Goal: Information Seeking & Learning: Compare options

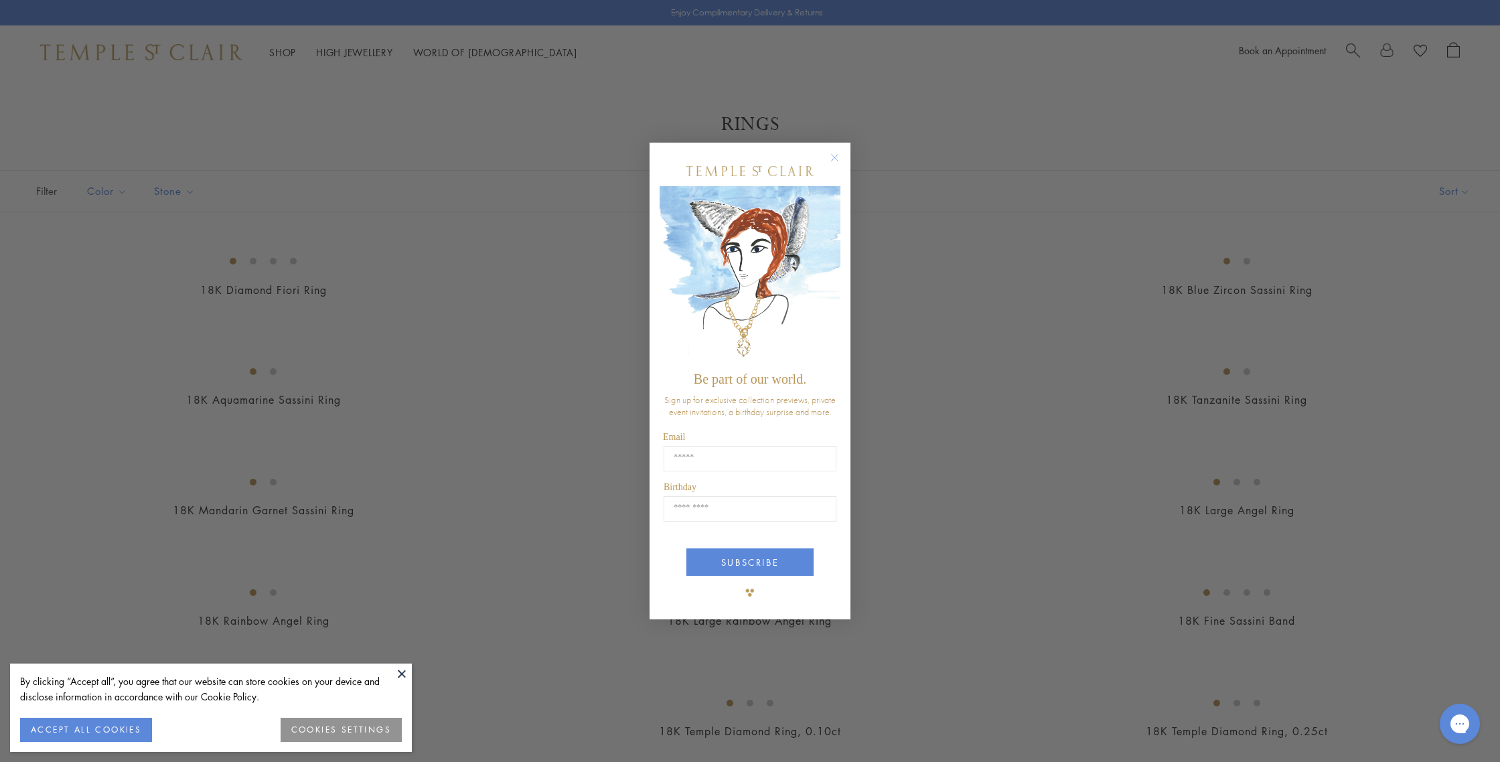
drag, startPoint x: 837, startPoint y: 155, endPoint x: 846, endPoint y: 167, distance: 15.3
click at [836, 155] on circle "Close dialog" at bounding box center [835, 158] width 16 height 16
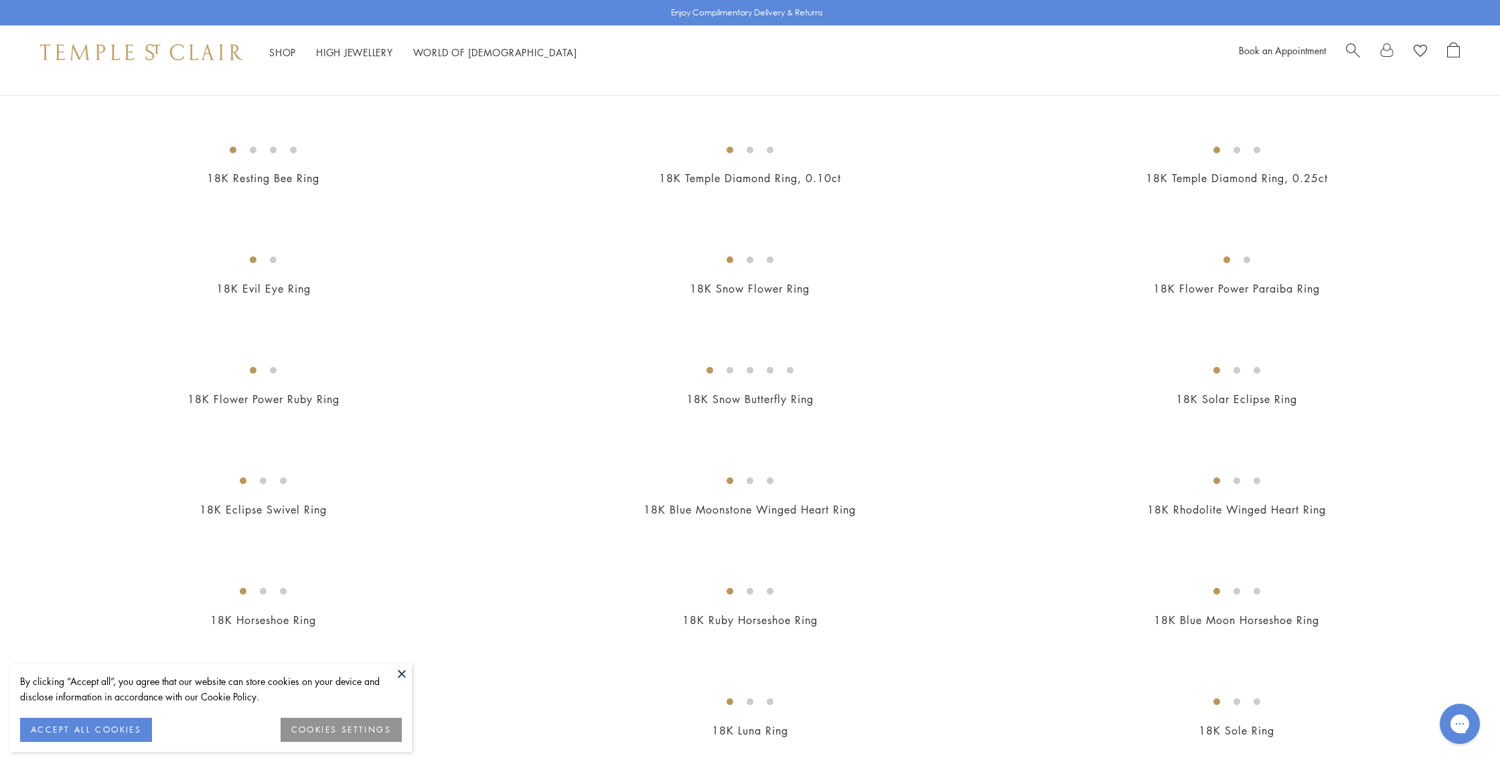
scroll to position [546, 0]
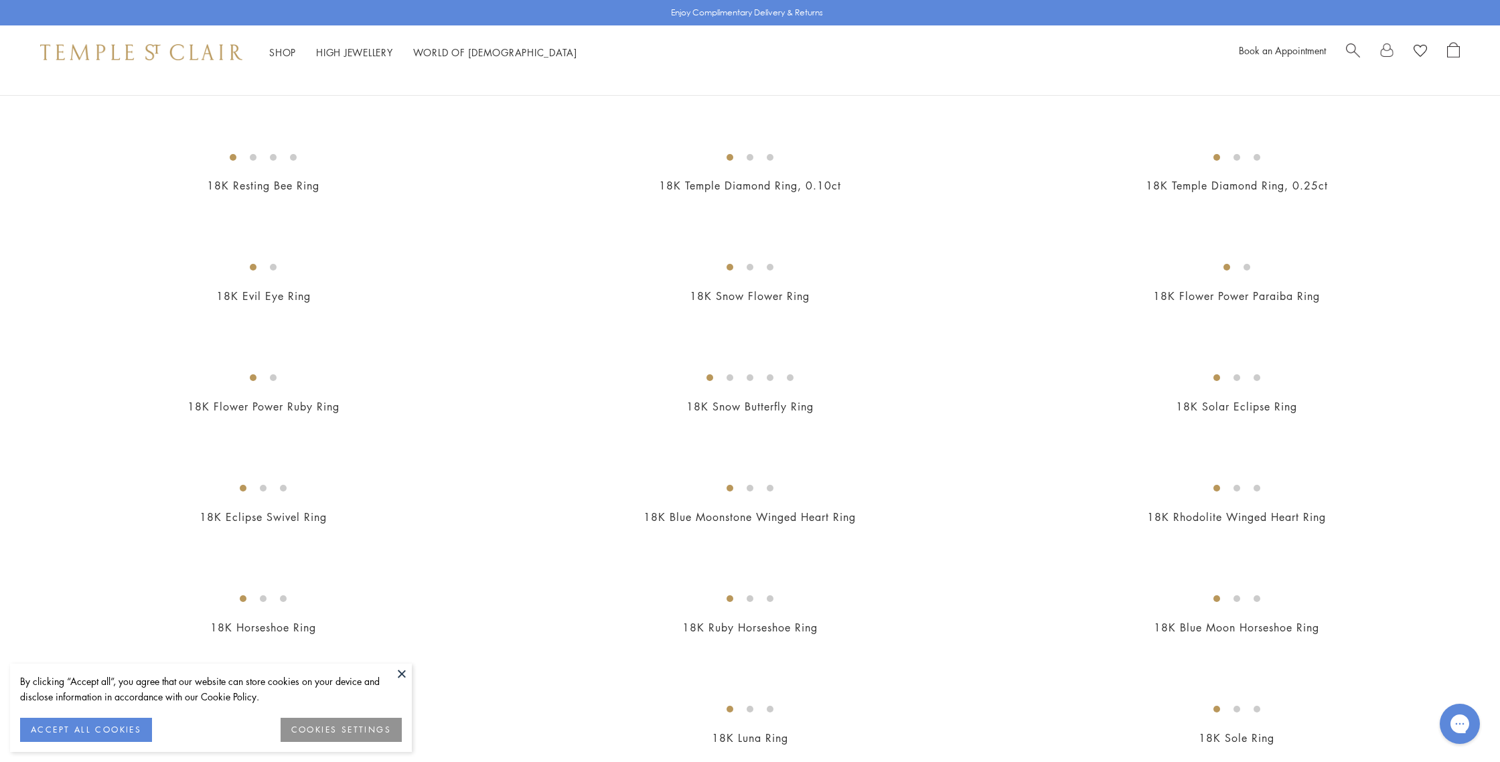
click at [0, 0] on img at bounding box center [0, 0] width 0 height 0
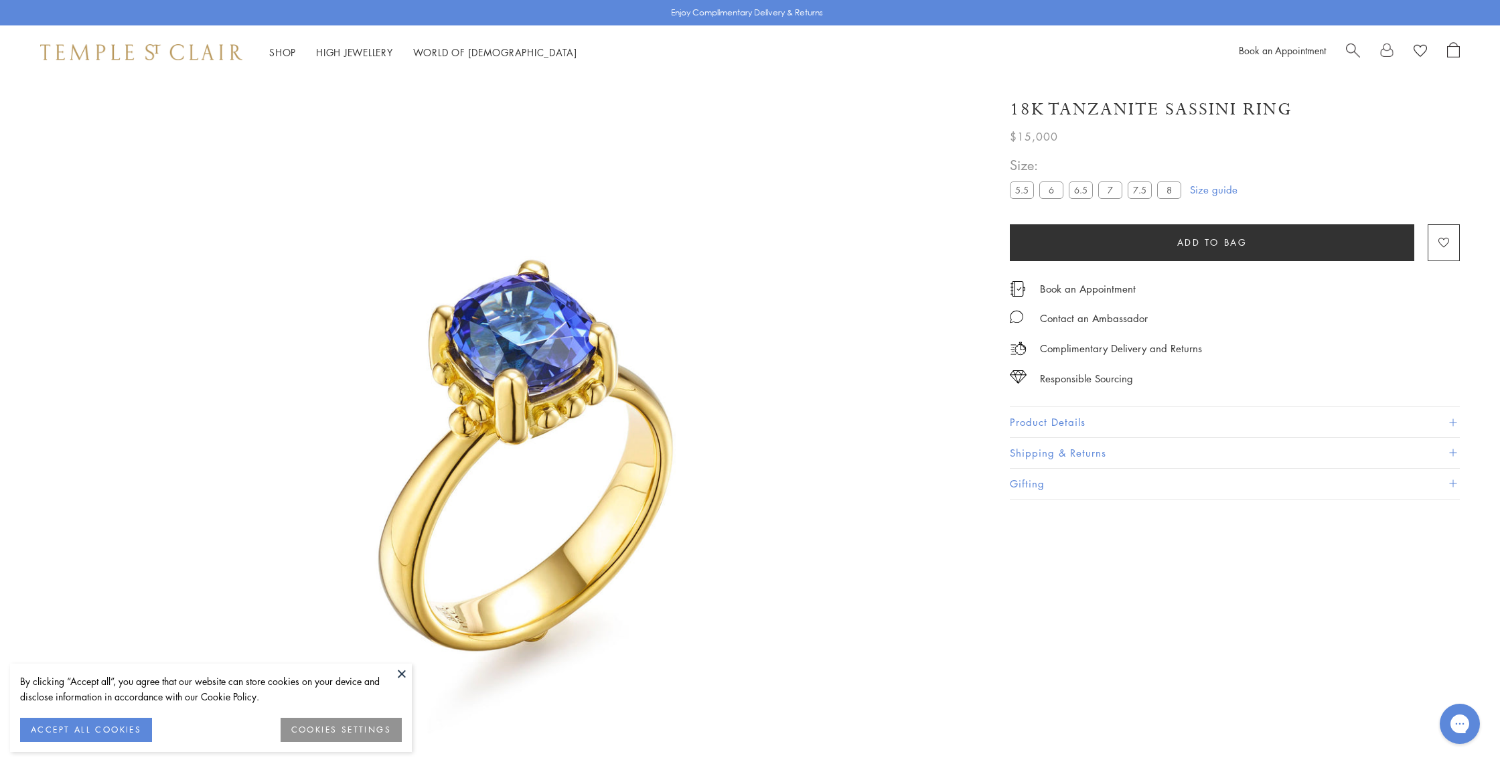
scroll to position [79, 0]
drag, startPoint x: 1022, startPoint y: 411, endPoint x: 968, endPoint y: 419, distance: 55.5
click at [1022, 412] on button "Product Details" at bounding box center [1235, 422] width 450 height 30
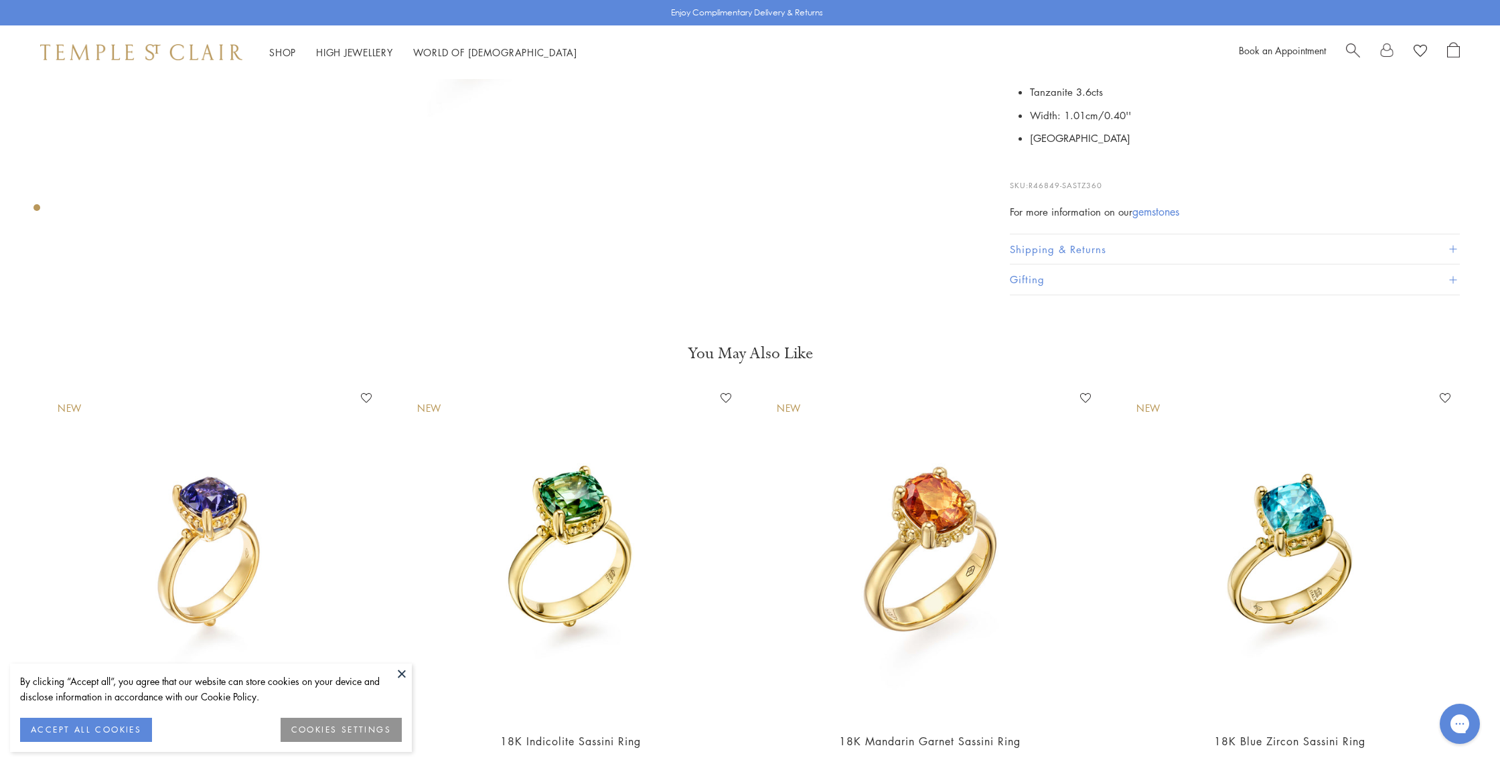
scroll to position [698, 0]
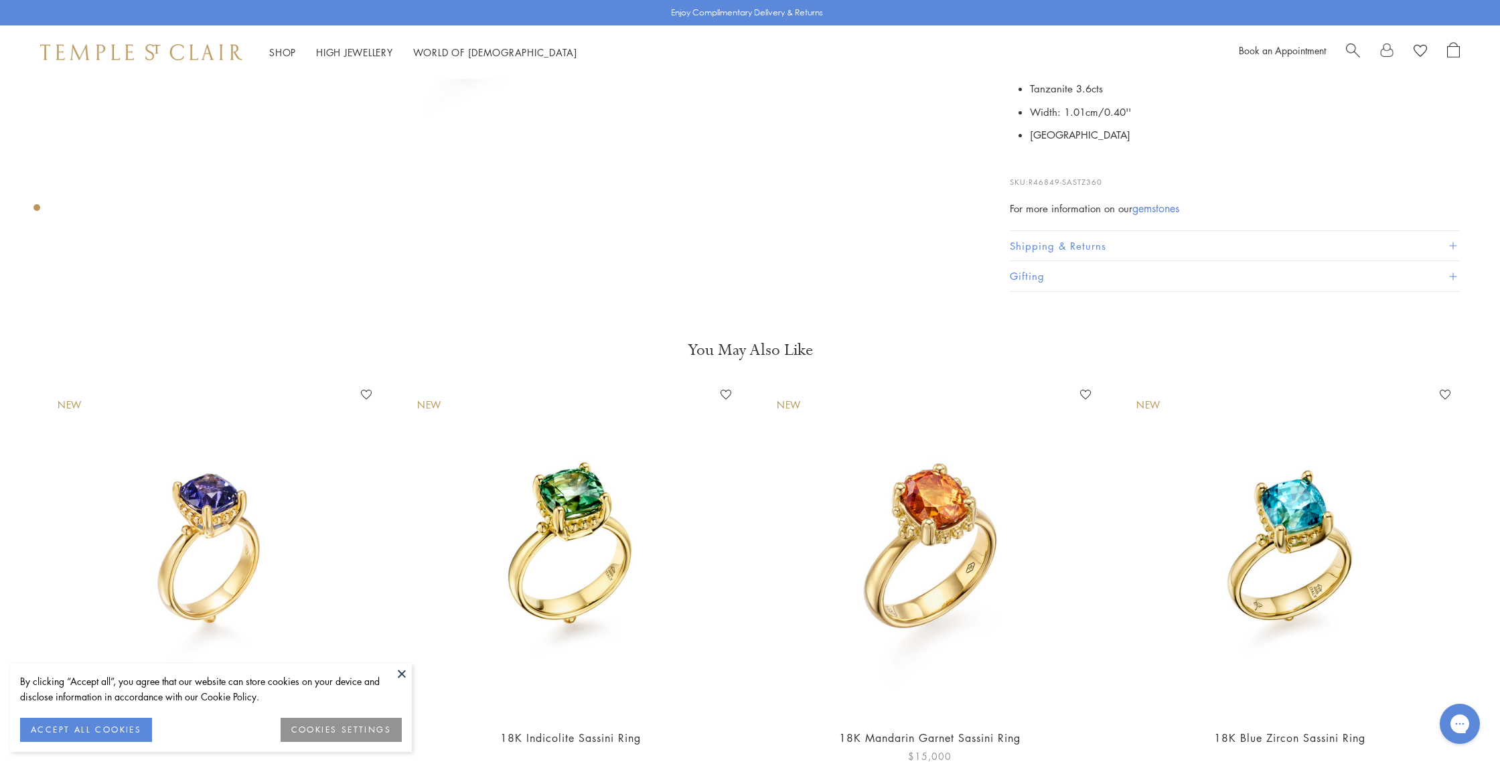
click at [950, 525] on img at bounding box center [929, 550] width 333 height 333
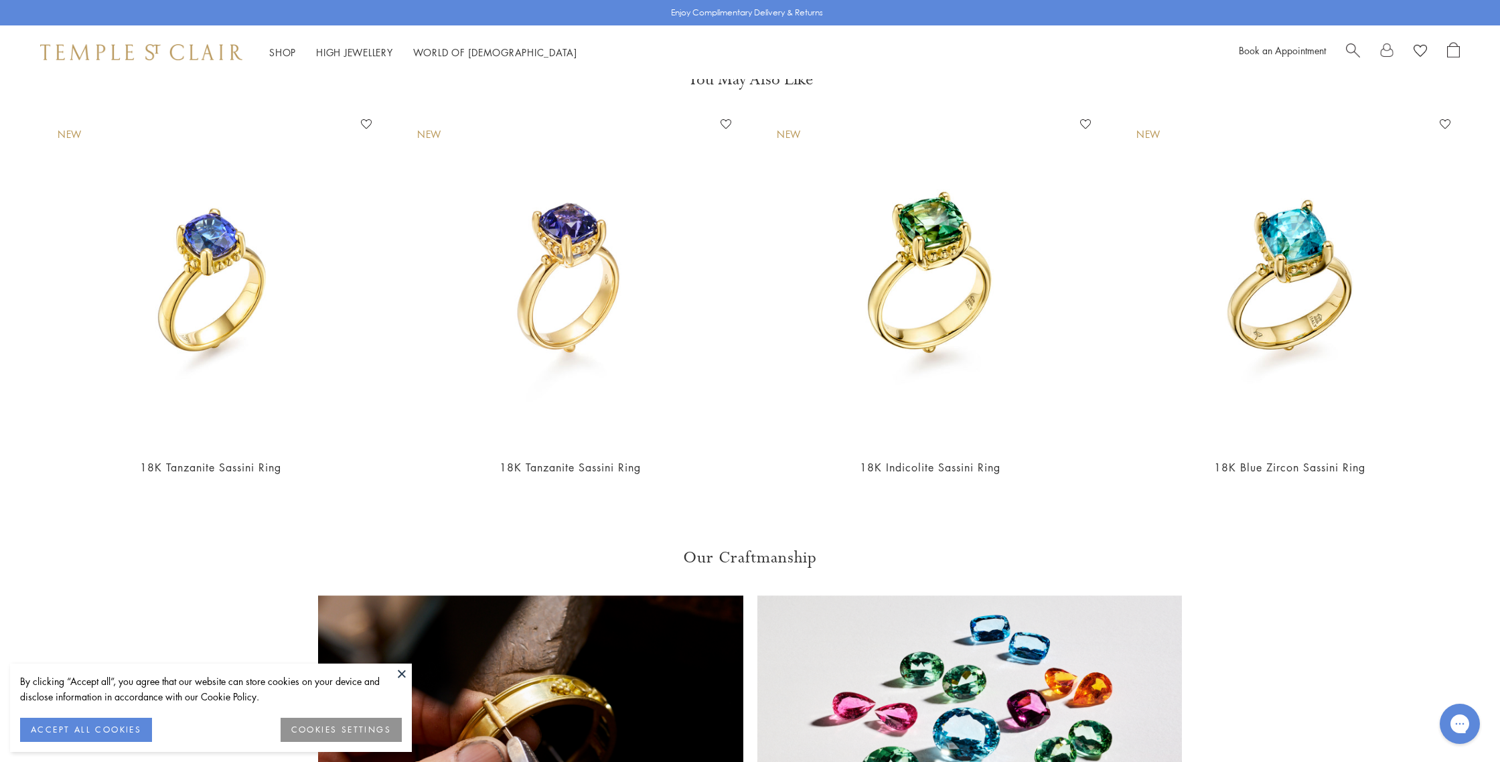
scroll to position [969, 0]
click at [949, 318] on img at bounding box center [929, 279] width 333 height 333
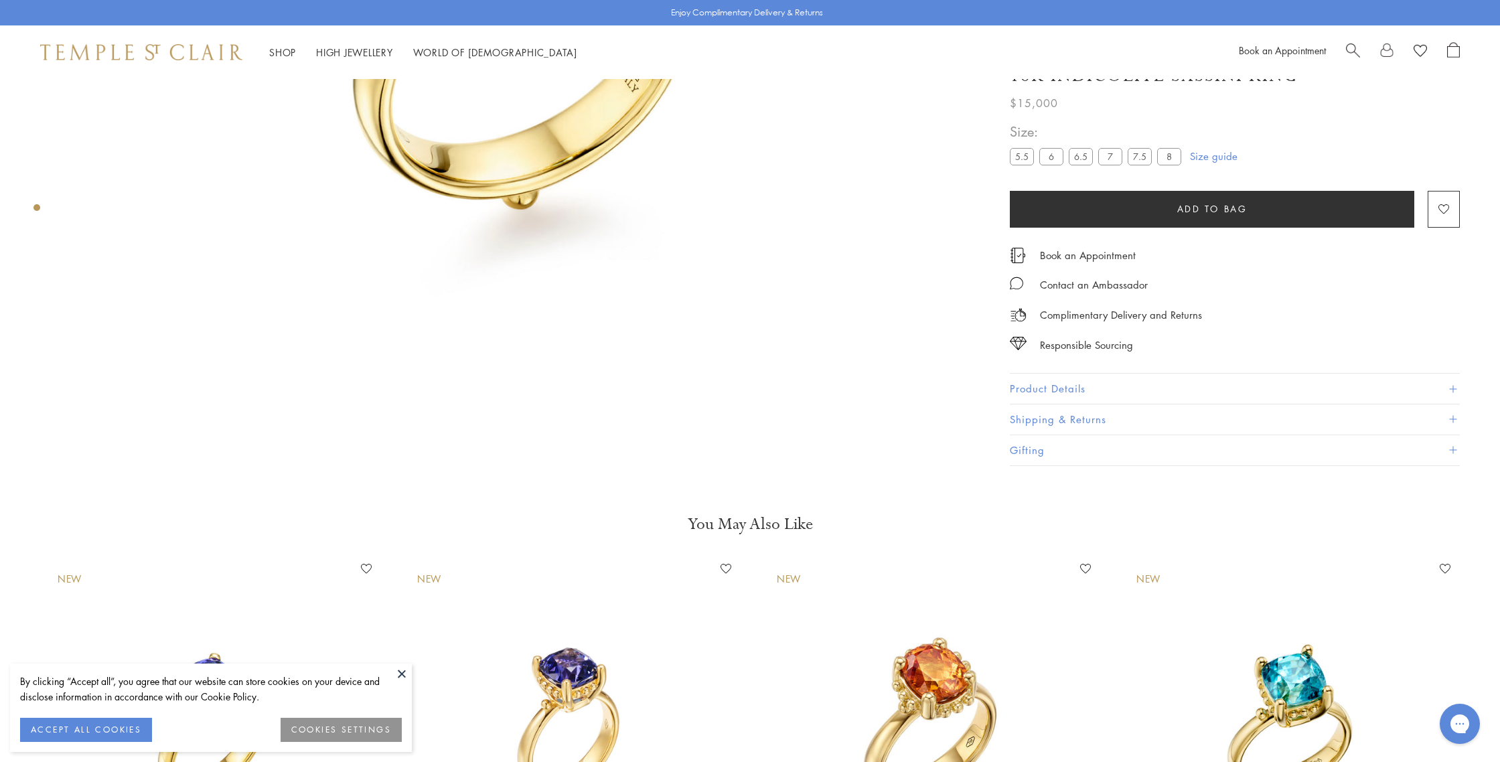
scroll to position [523, 0]
click at [1090, 388] on button "Product Details" at bounding box center [1235, 390] width 450 height 30
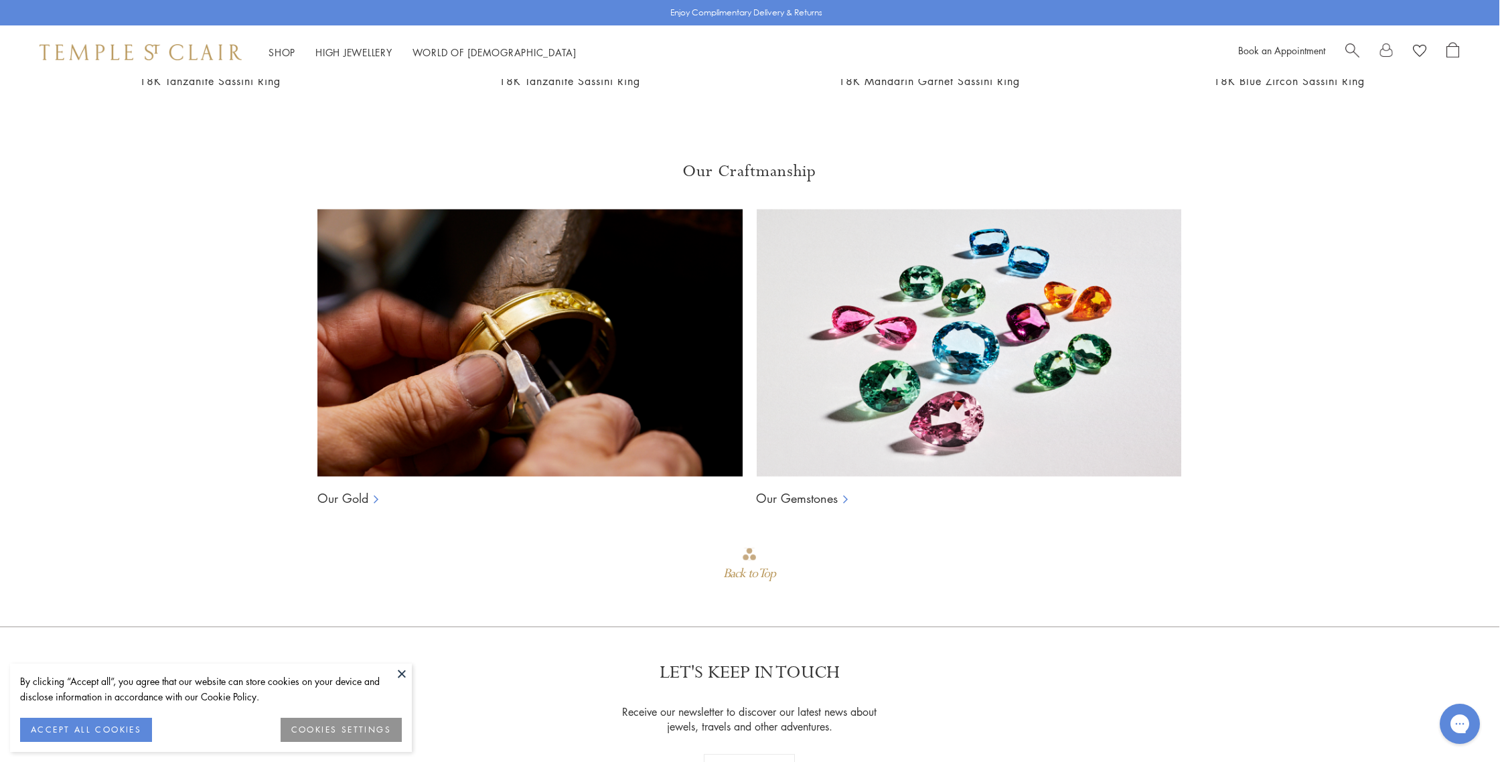
scroll to position [1352, 1]
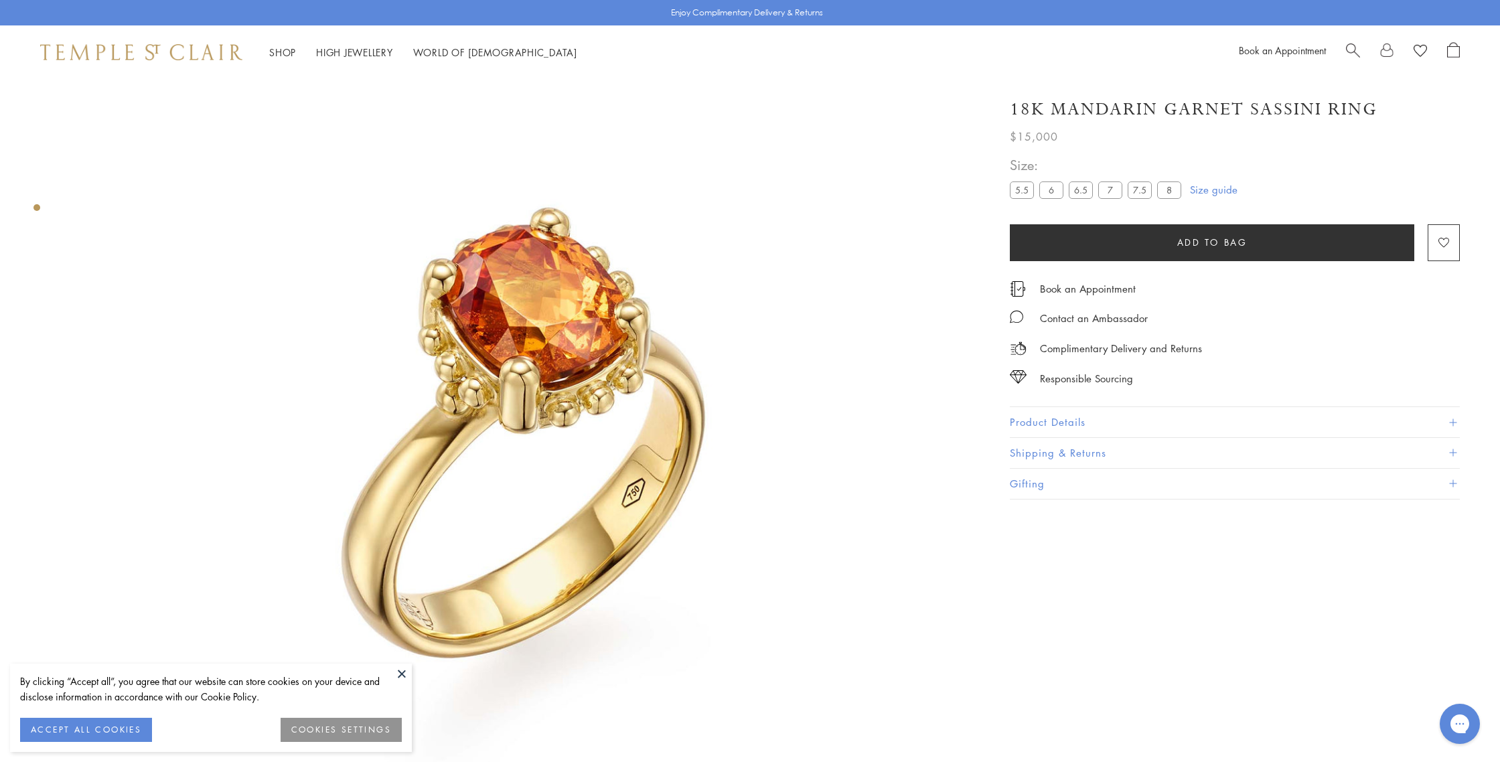
scroll to position [79, 0]
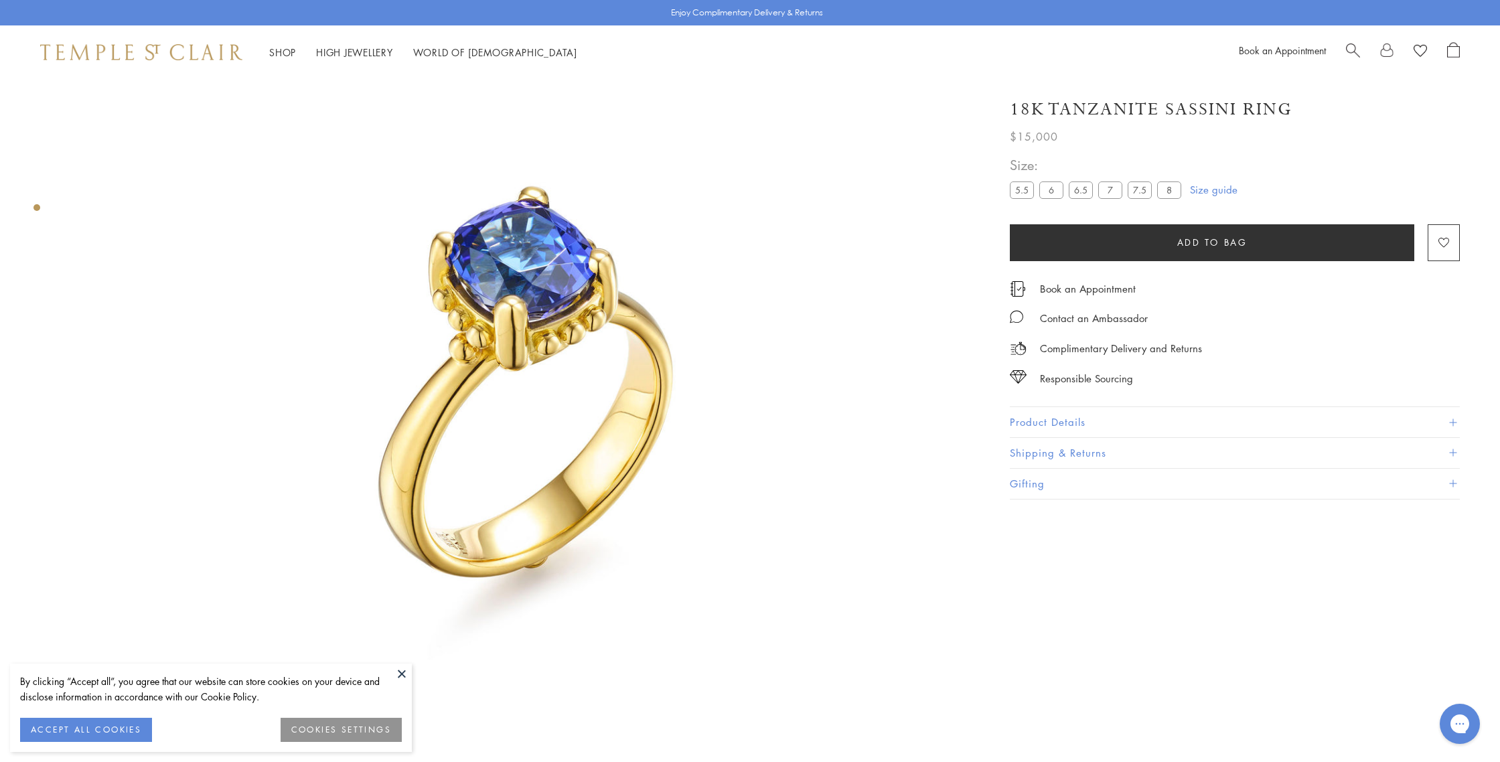
scroll to position [79, 0]
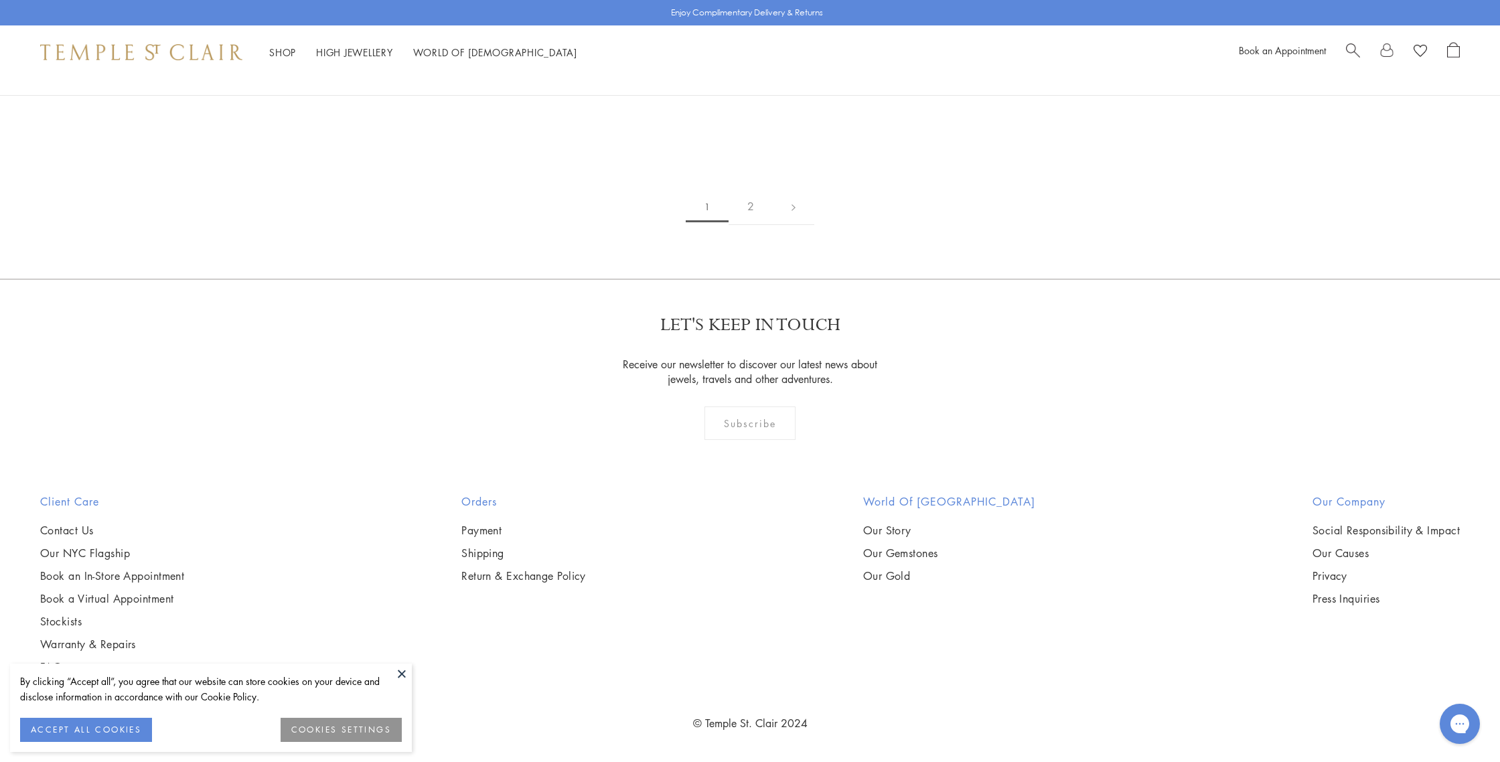
scroll to position [6700, 0]
click at [0, 0] on img at bounding box center [0, 0] width 0 height 0
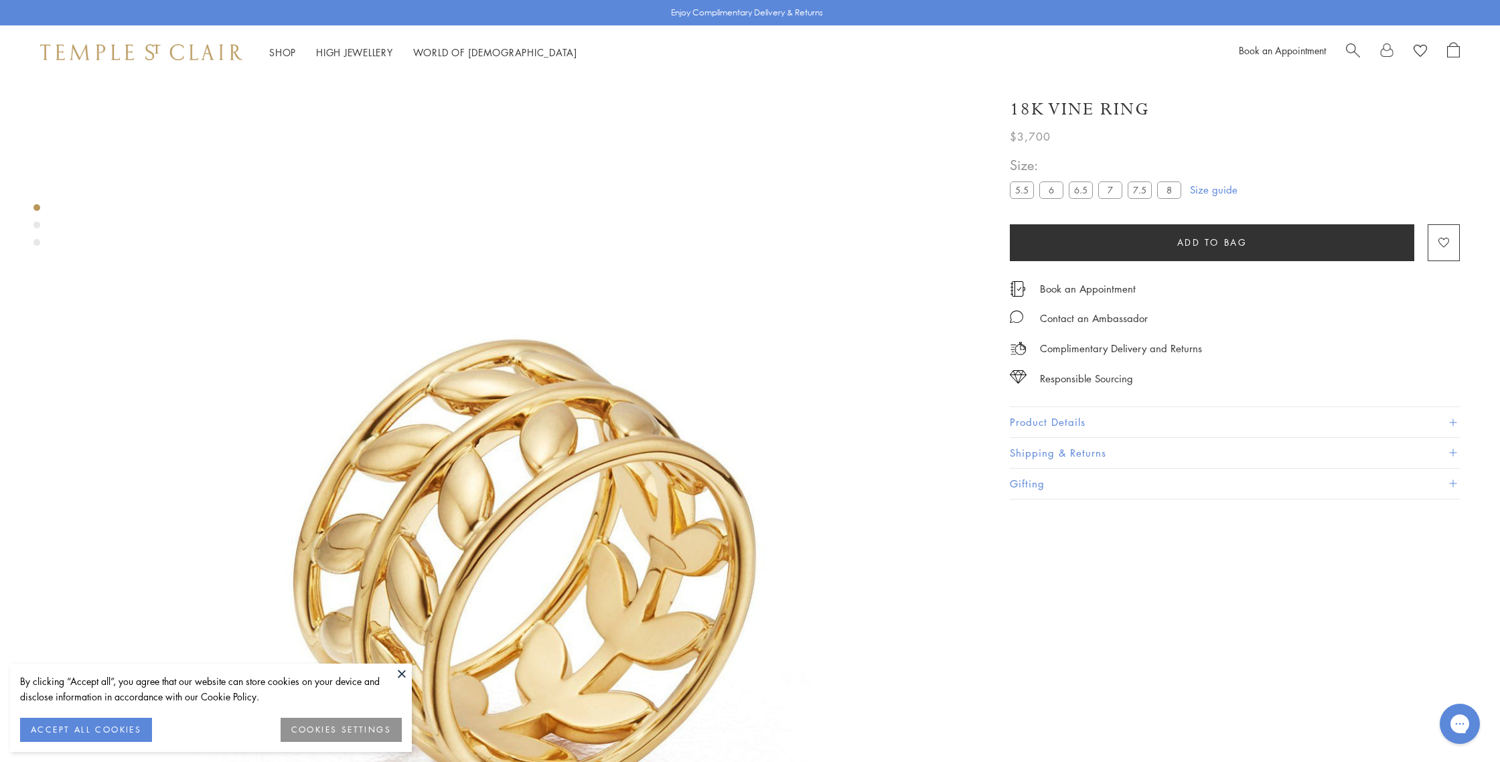
scroll to position [22, 0]
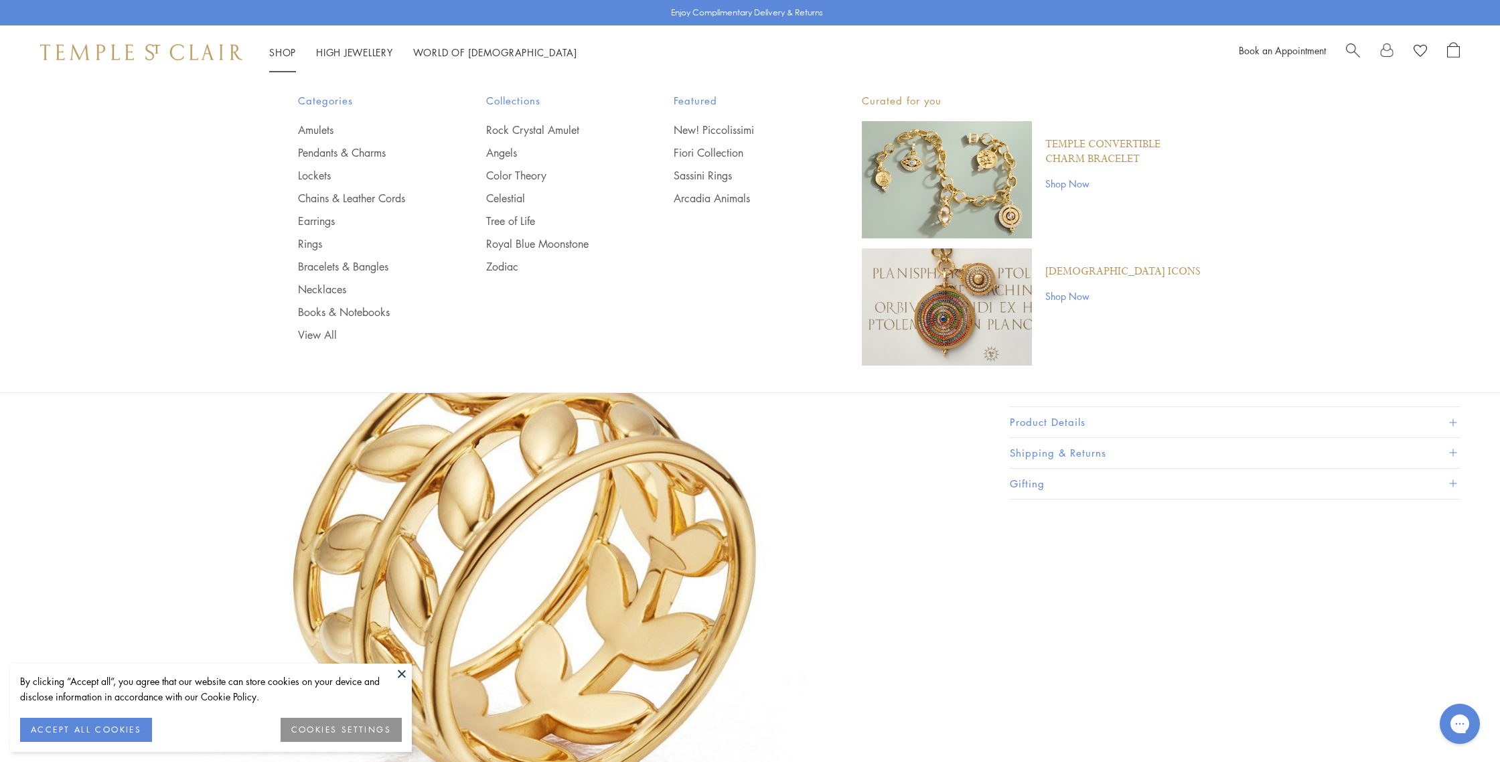
drag, startPoint x: 285, startPoint y: 50, endPoint x: 289, endPoint y: 75, distance: 25.2
click at [285, 51] on link "Shop Shop" at bounding box center [282, 52] width 27 height 13
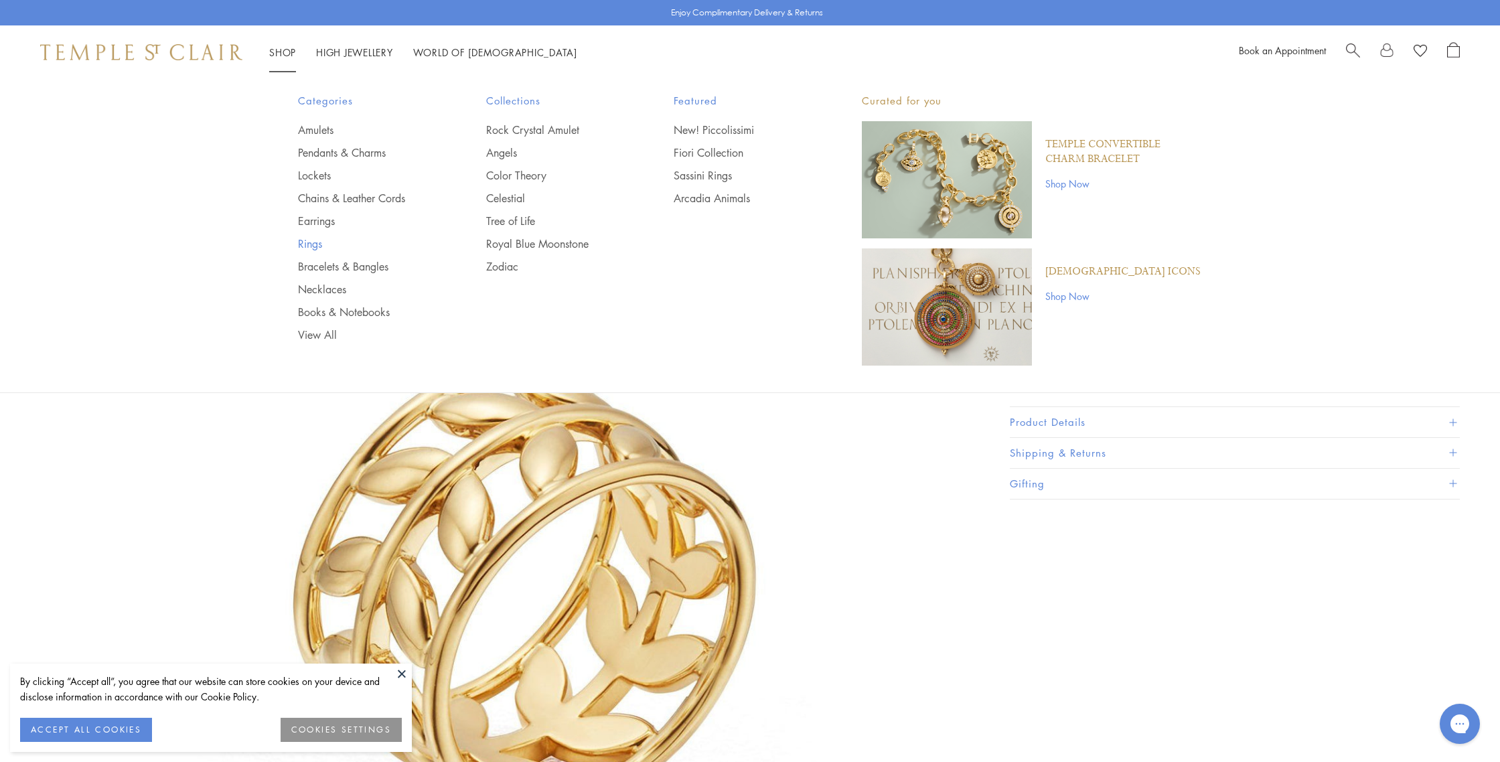
click at [313, 246] on link "Rings" at bounding box center [365, 243] width 135 height 15
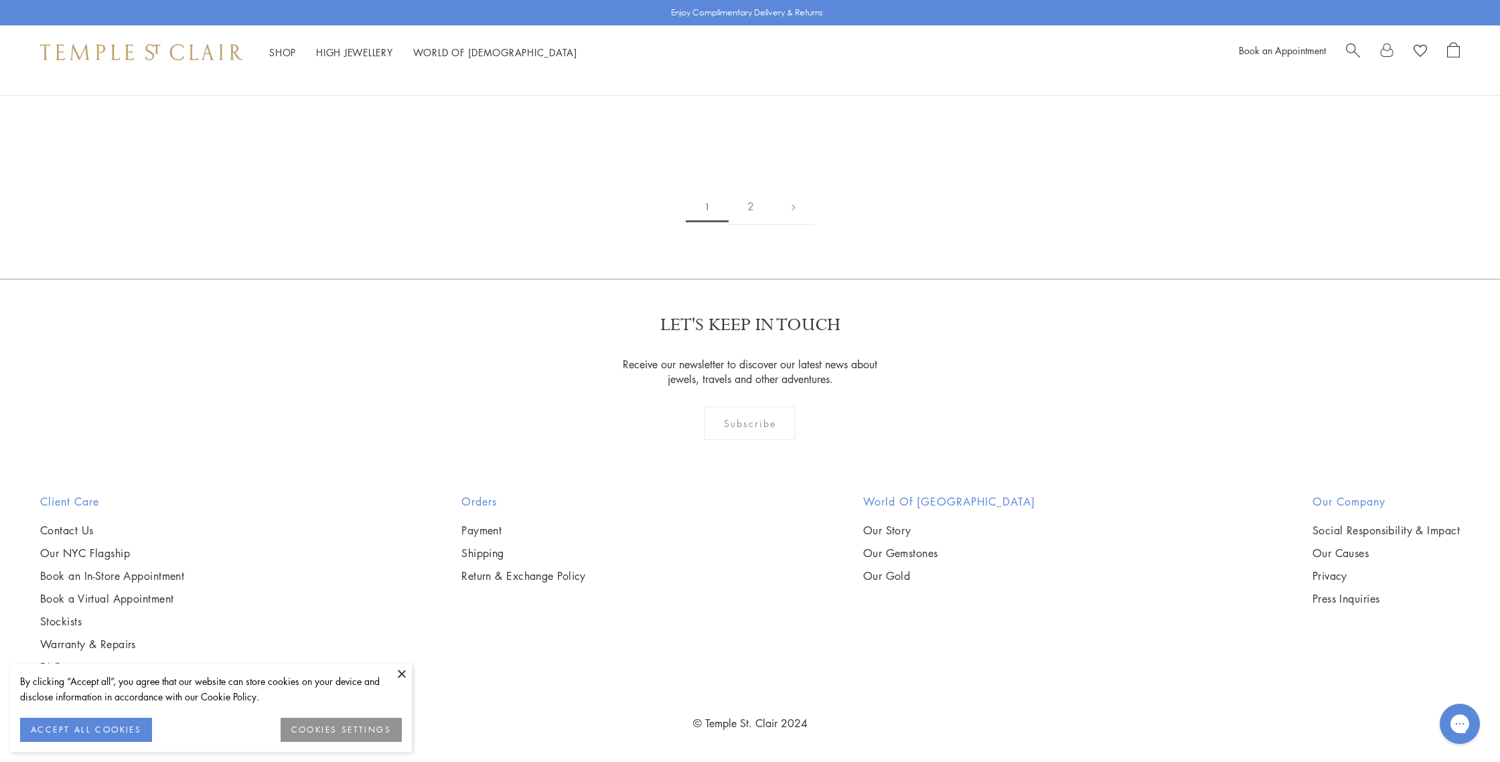
scroll to position [8849, 0]
click at [747, 203] on link "2" at bounding box center [750, 206] width 44 height 37
click at [0, 0] on img at bounding box center [0, 0] width 0 height 0
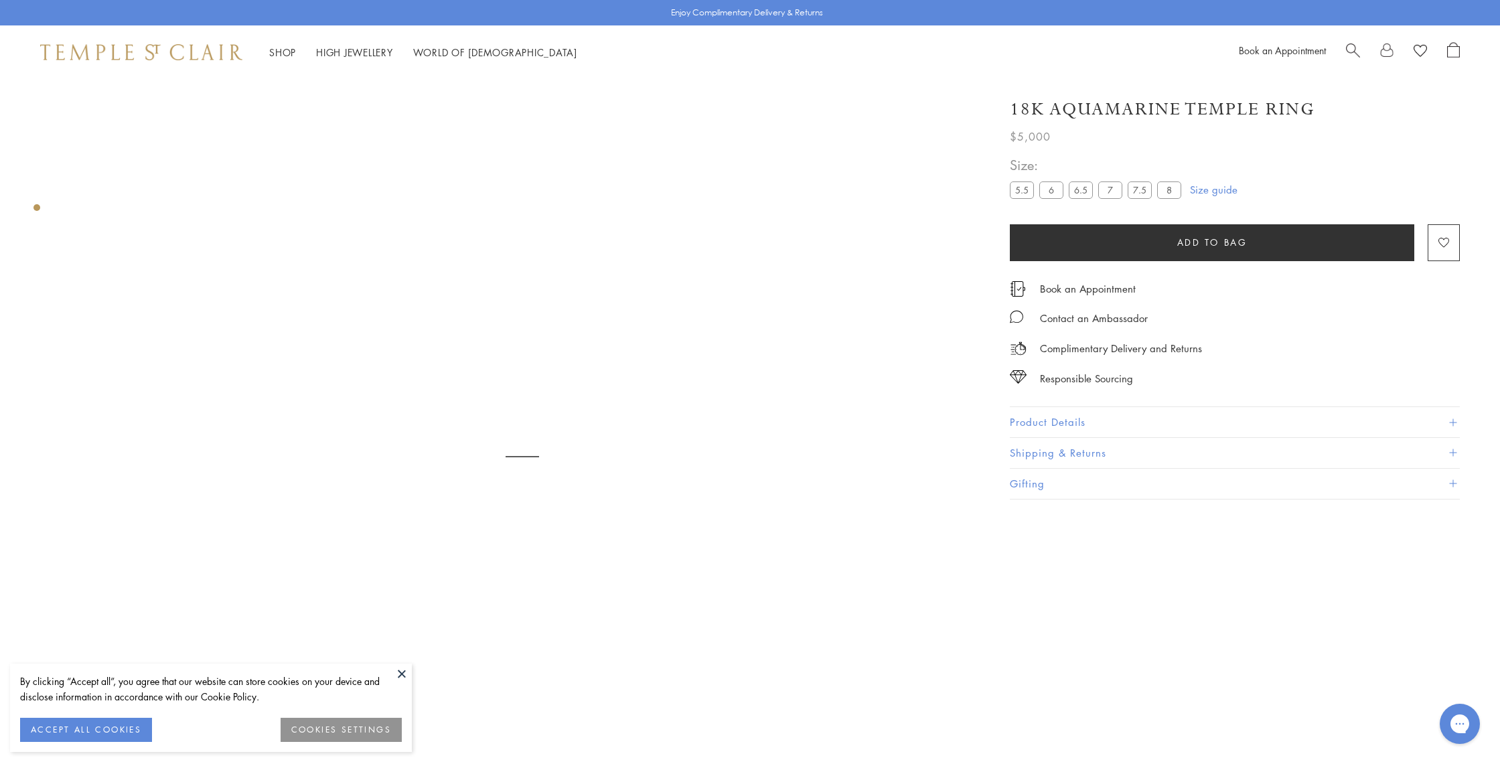
scroll to position [79, 0]
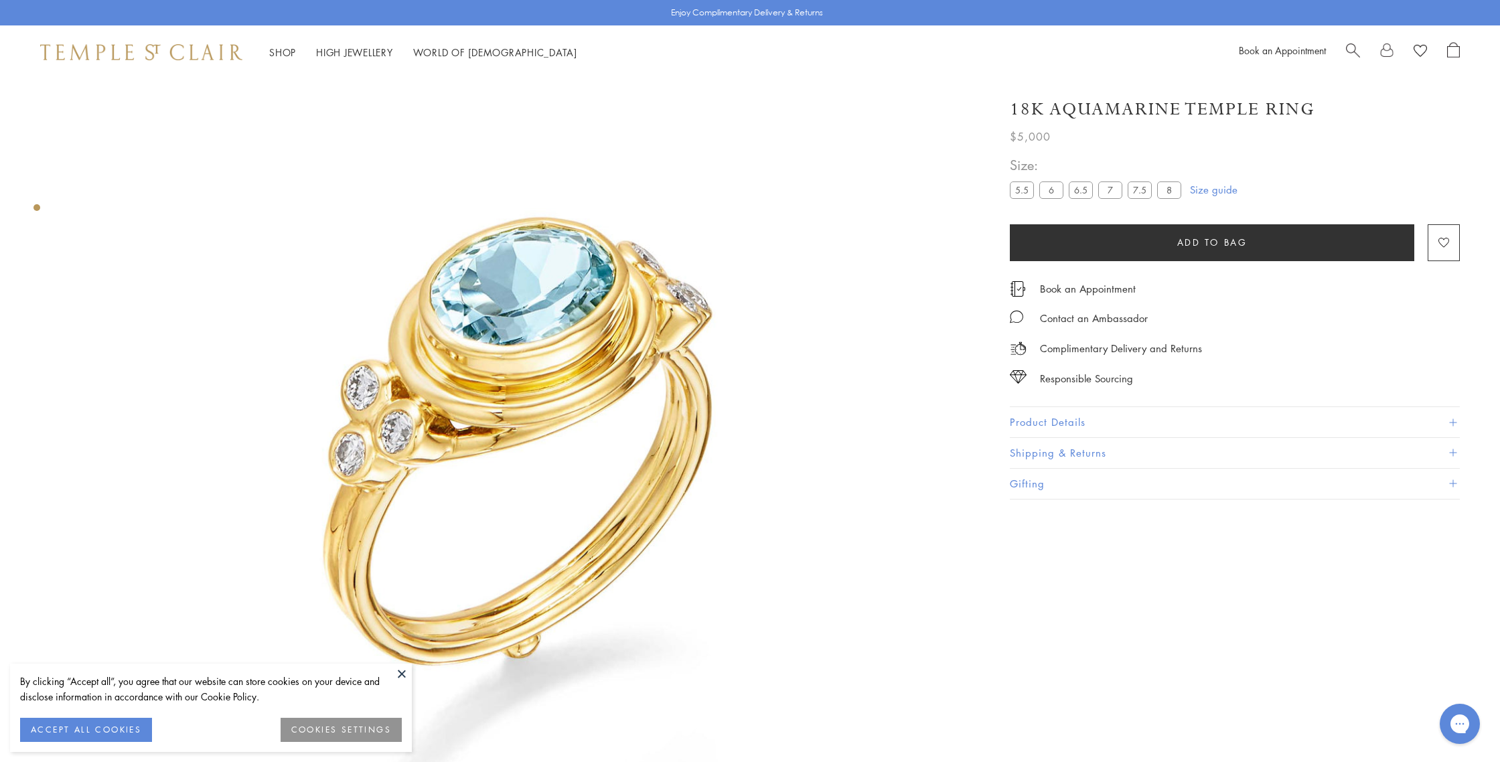
click at [1024, 422] on button "Product Details" at bounding box center [1235, 422] width 450 height 30
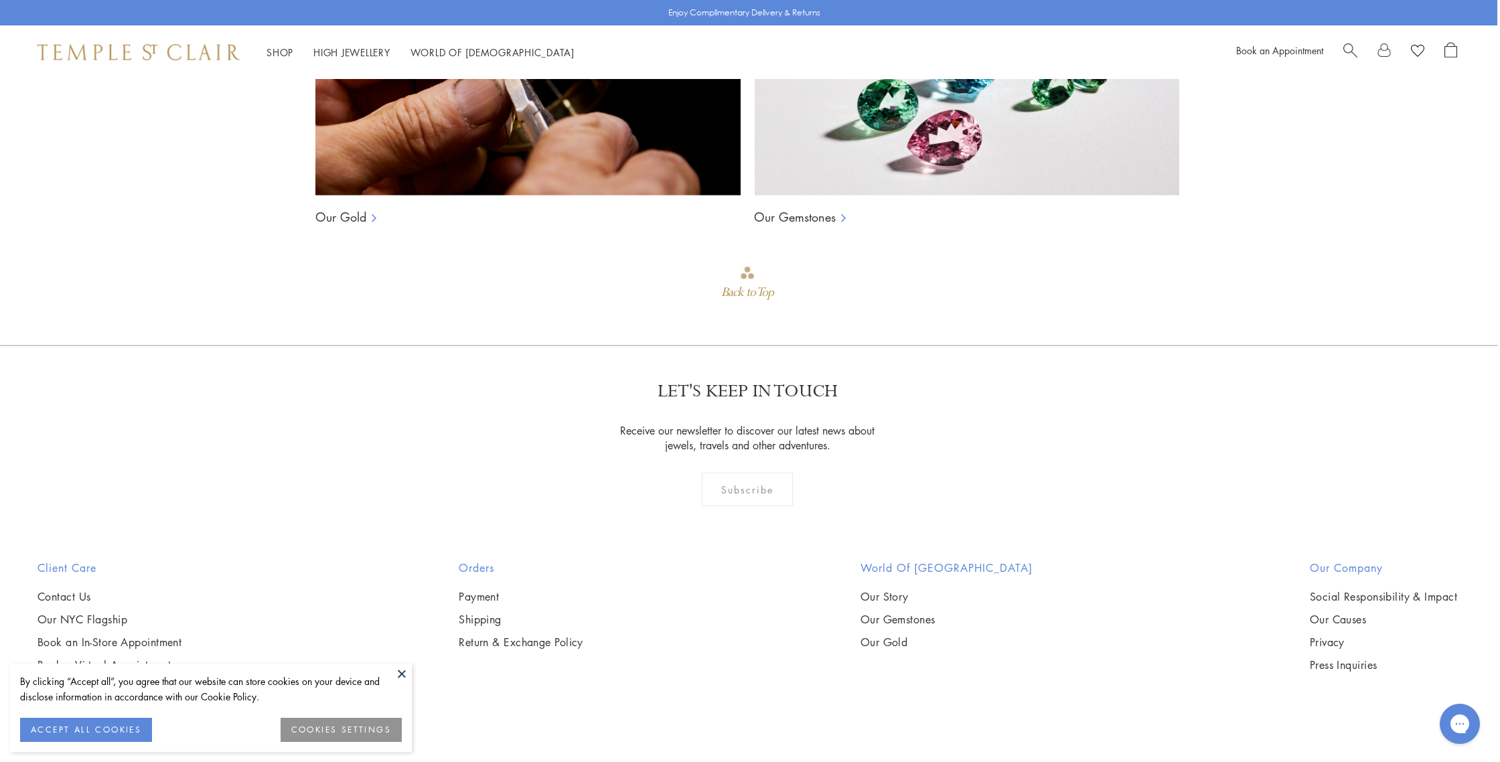
scroll to position [1640, 3]
